Goal: Task Accomplishment & Management: Manage account settings

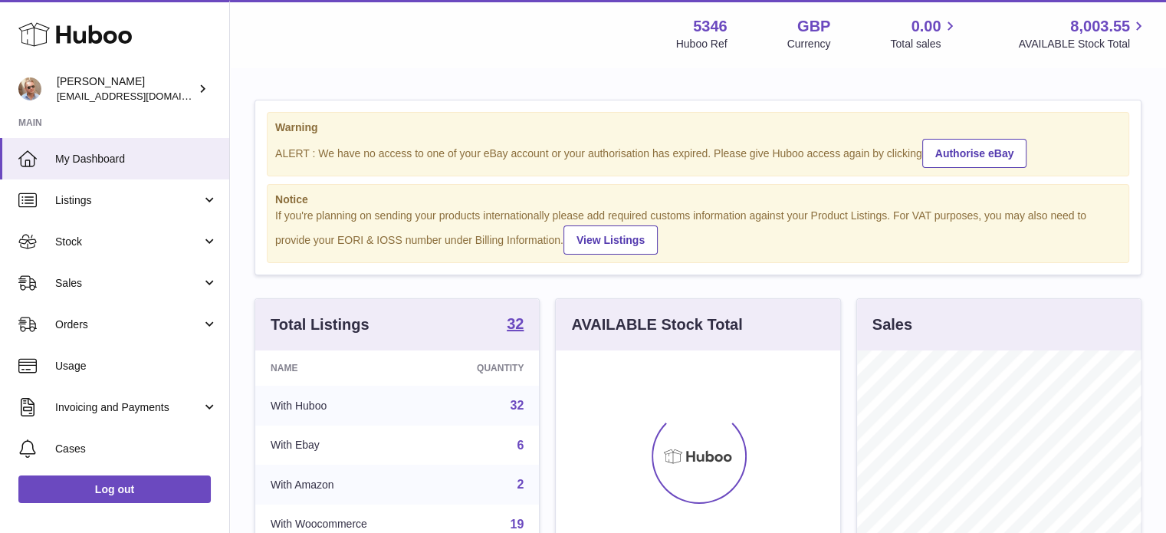
scroll to position [239, 285]
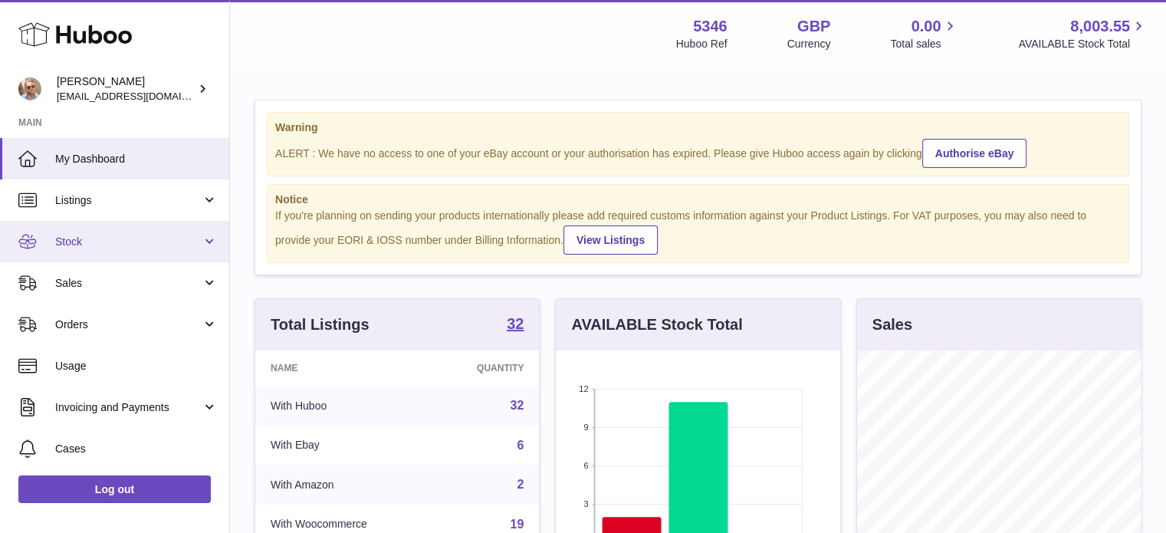
click at [65, 225] on link "Stock" at bounding box center [114, 241] width 229 height 41
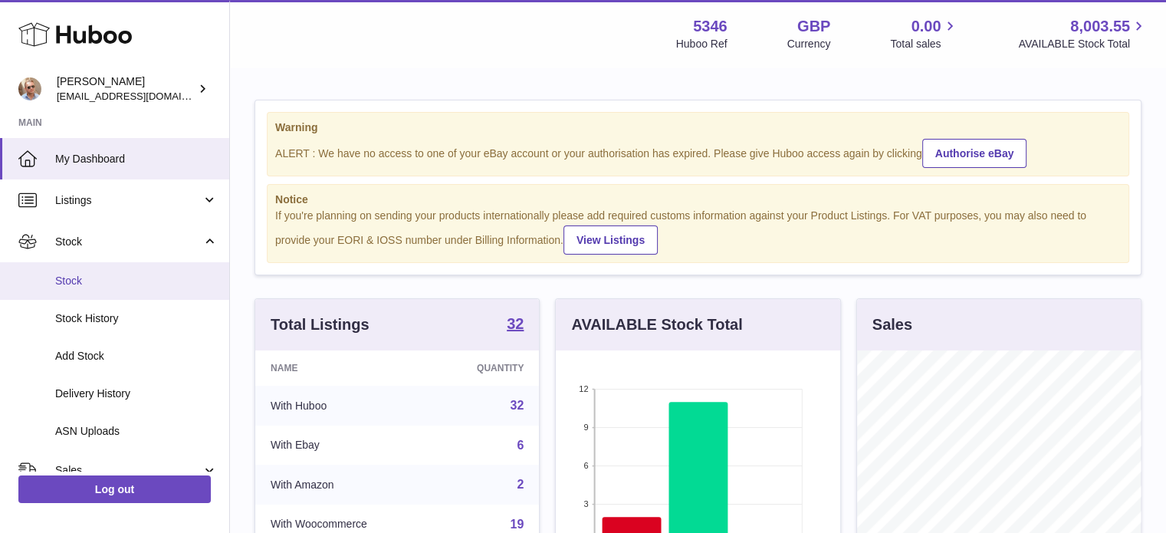
click at [71, 275] on span "Stock" at bounding box center [136, 281] width 163 height 15
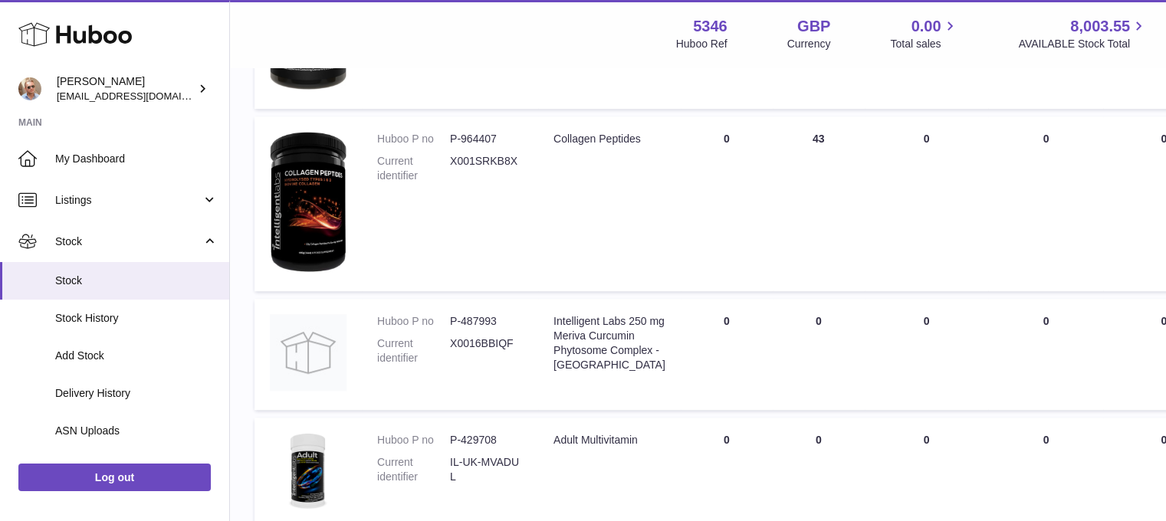
scroll to position [942, 0]
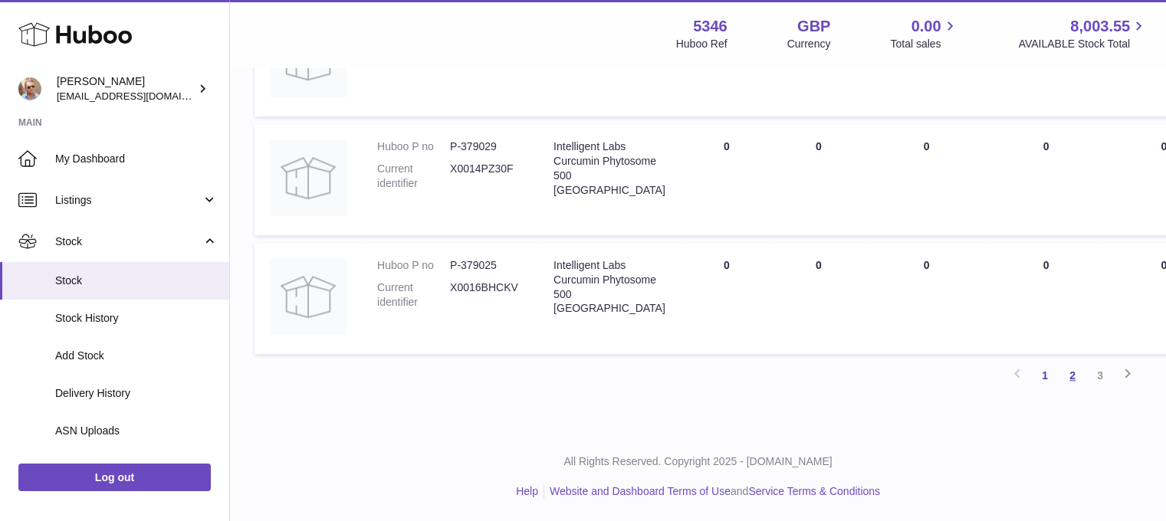
click at [1076, 377] on link "2" at bounding box center [1073, 376] width 28 height 28
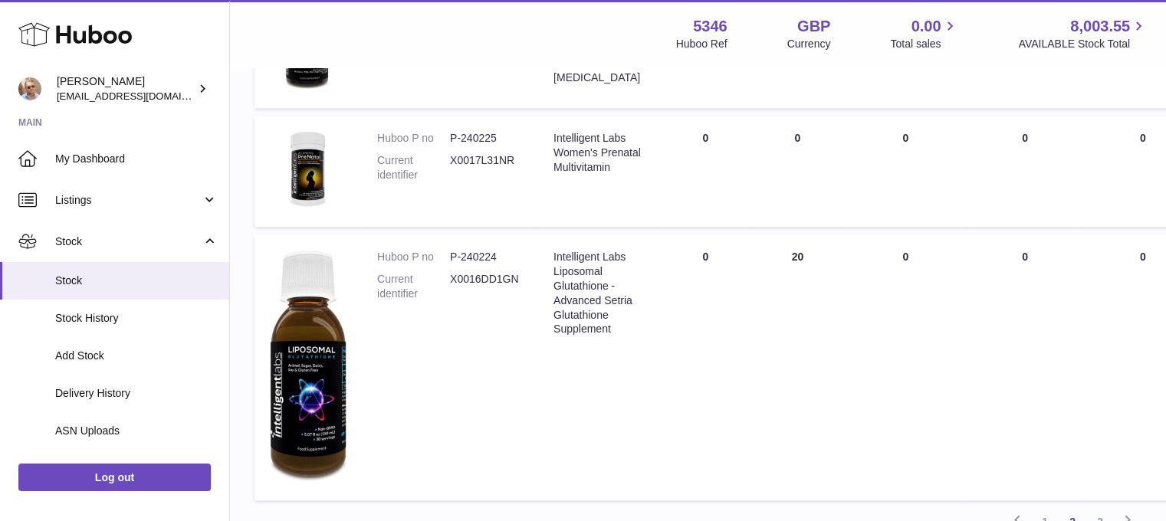
scroll to position [1209, 0]
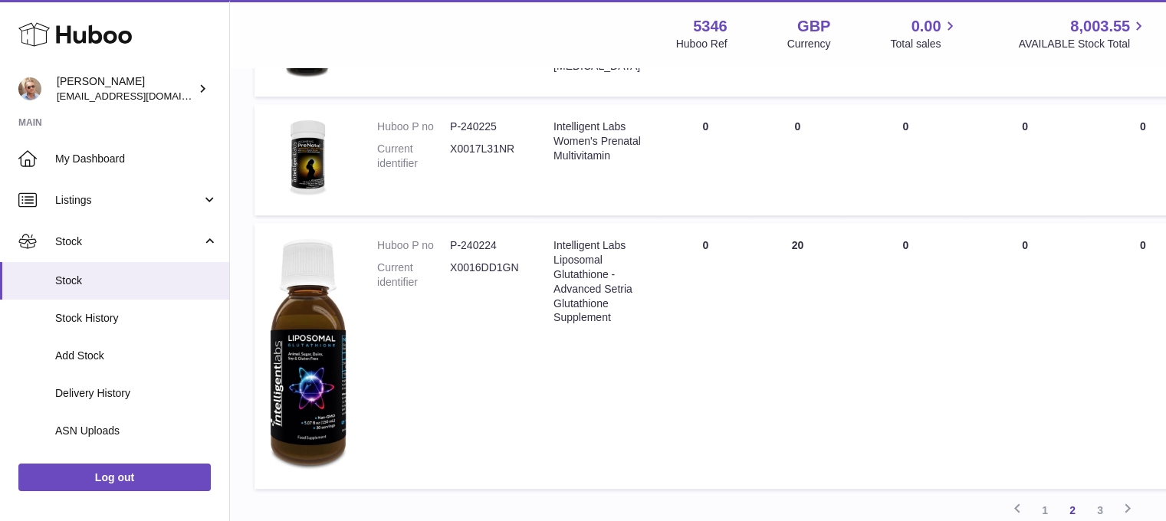
drag, startPoint x: 1097, startPoint y: 515, endPoint x: 1089, endPoint y: 508, distance: 9.8
click at [1097, 512] on link "3" at bounding box center [1101, 511] width 28 height 28
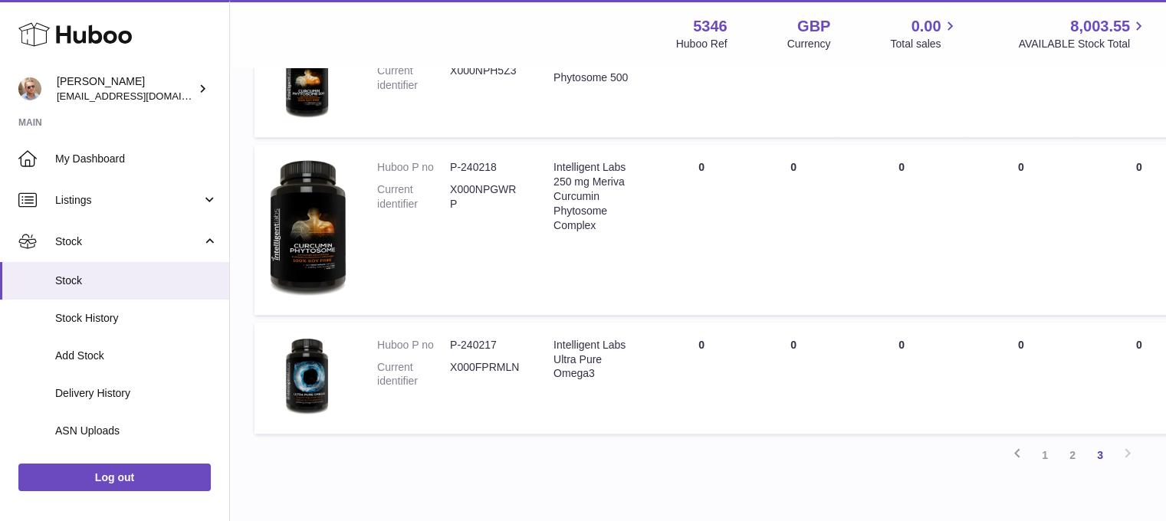
scroll to position [988, 0]
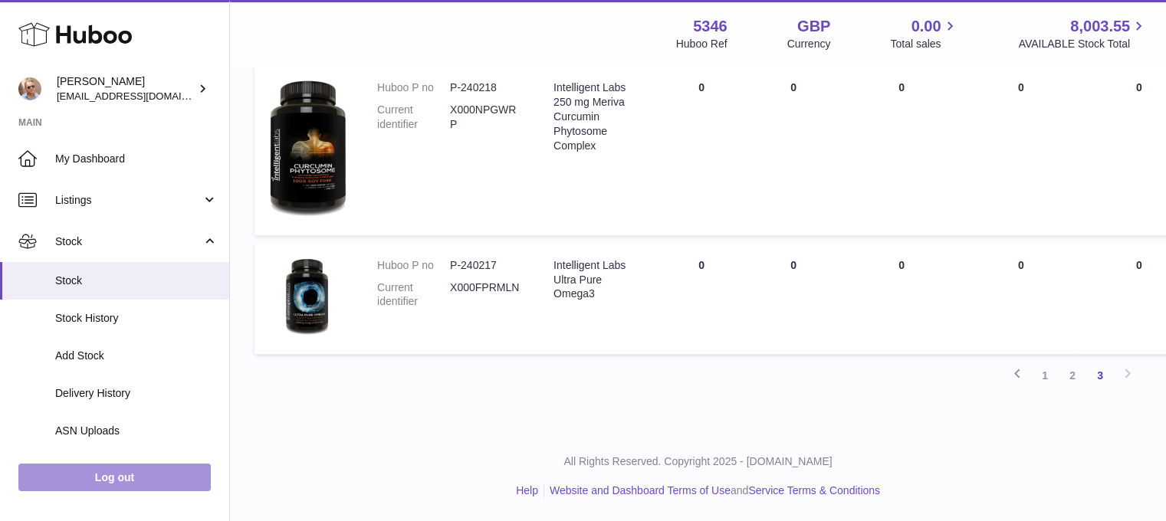
click at [141, 490] on link "Log out" at bounding box center [114, 478] width 192 height 28
